Goal: Navigation & Orientation: Find specific page/section

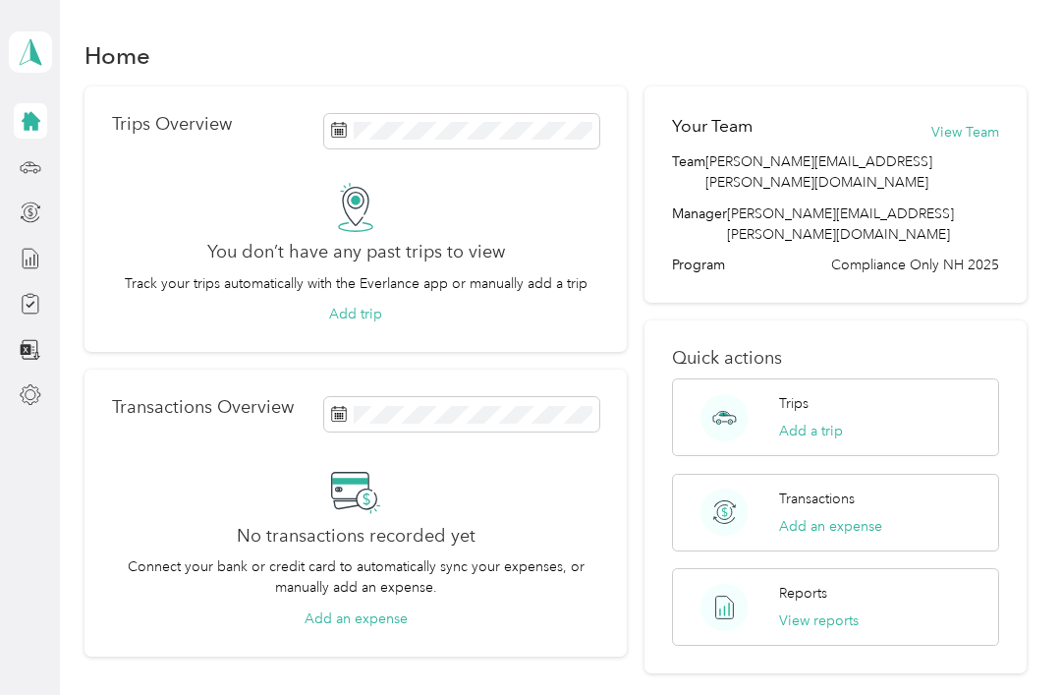
click at [39, 162] on icon at bounding box center [31, 167] width 22 height 22
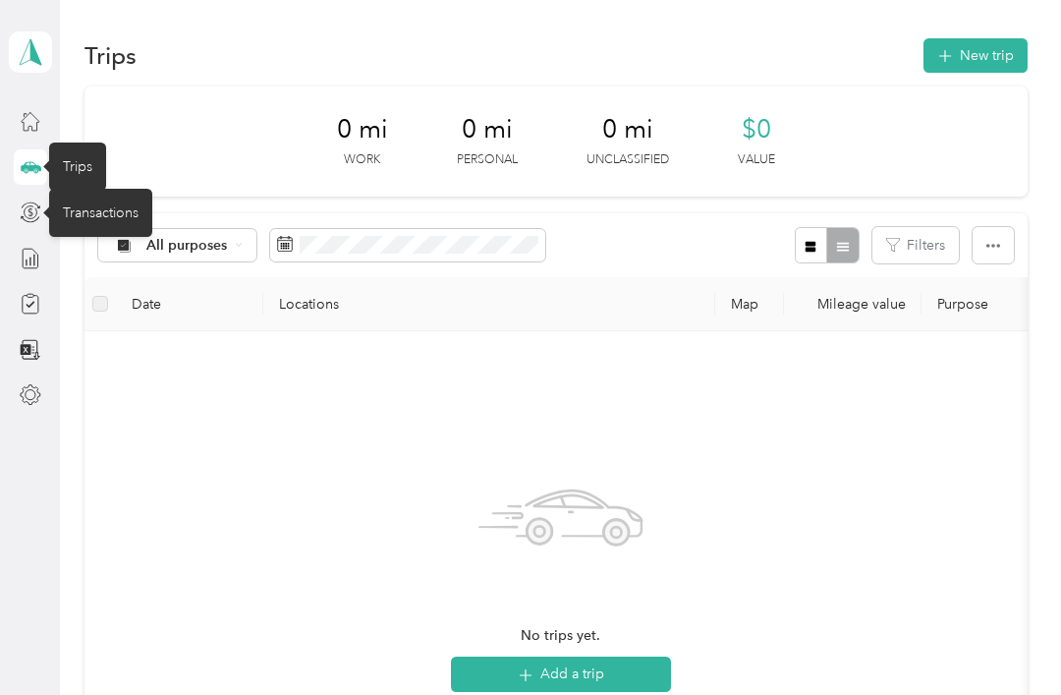
click at [37, 217] on icon at bounding box center [31, 212] width 22 height 22
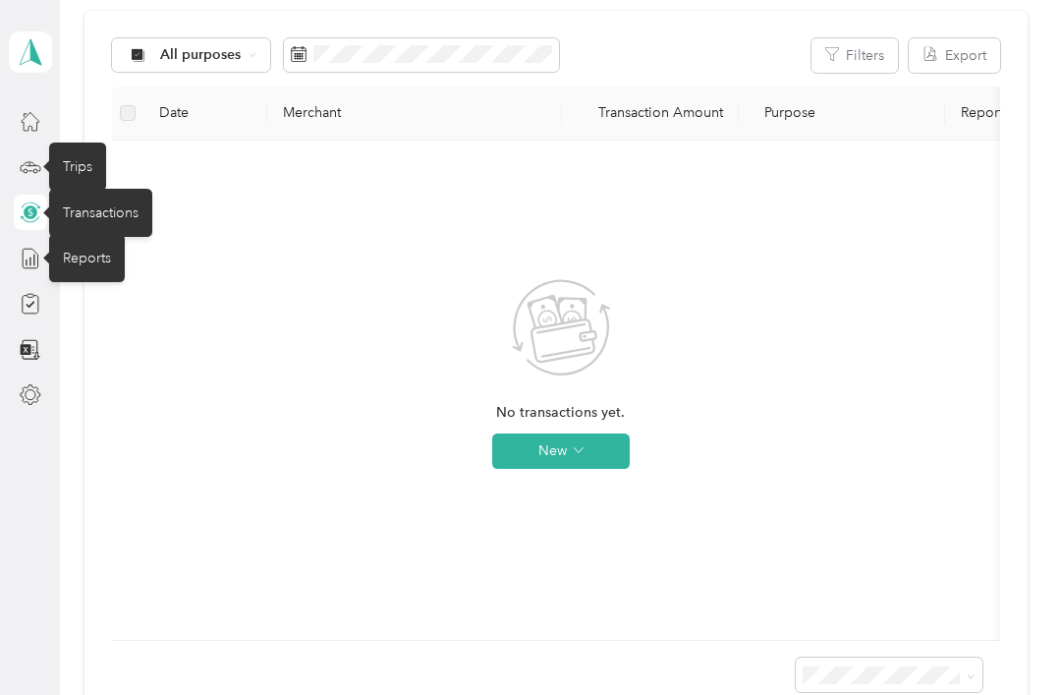
scroll to position [180, 0]
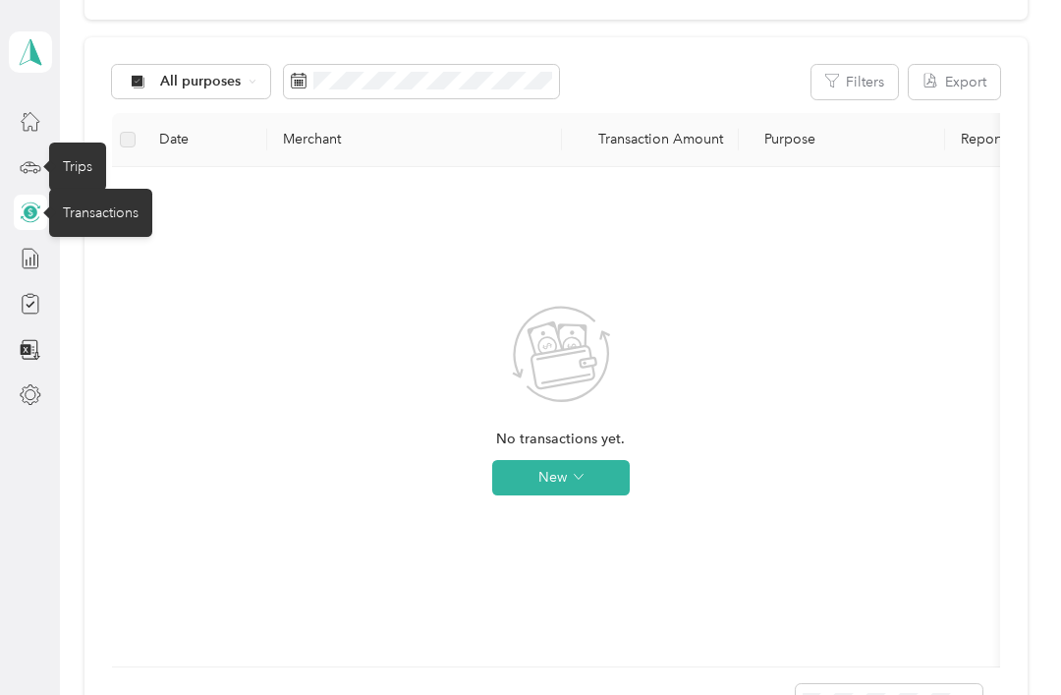
click at [86, 395] on div "All purposes Filters Export Date Merchant Transaction Amount Purpose Report No …" at bounding box center [555, 391] width 943 height 709
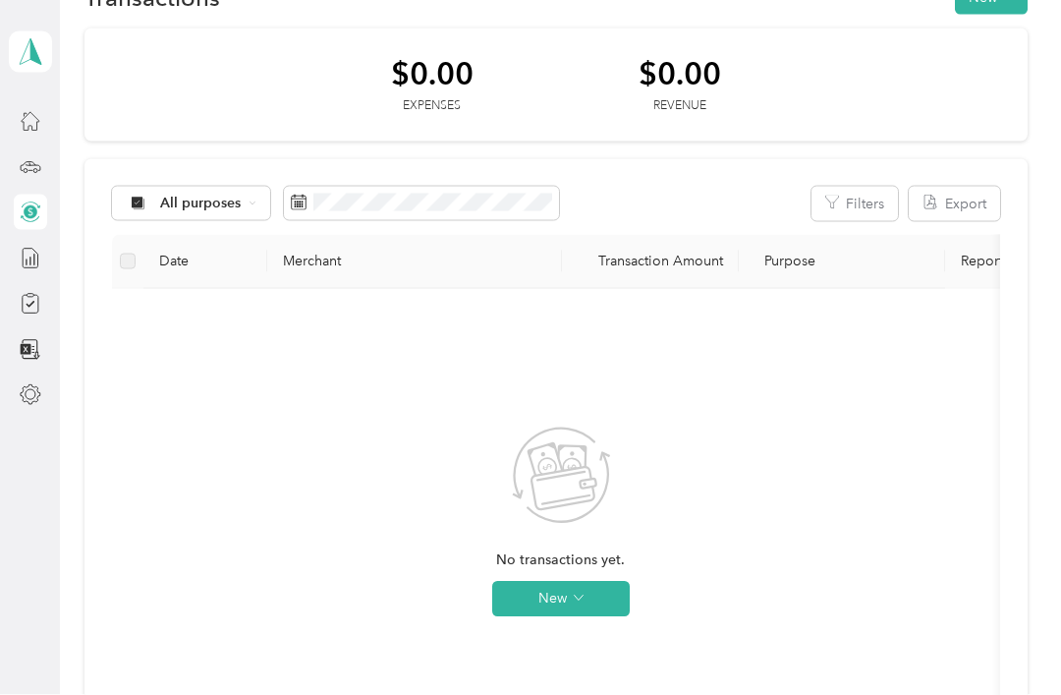
scroll to position [0, 0]
click at [28, 131] on icon at bounding box center [30, 122] width 18 height 18
